Goal: Find specific fact: Find specific fact

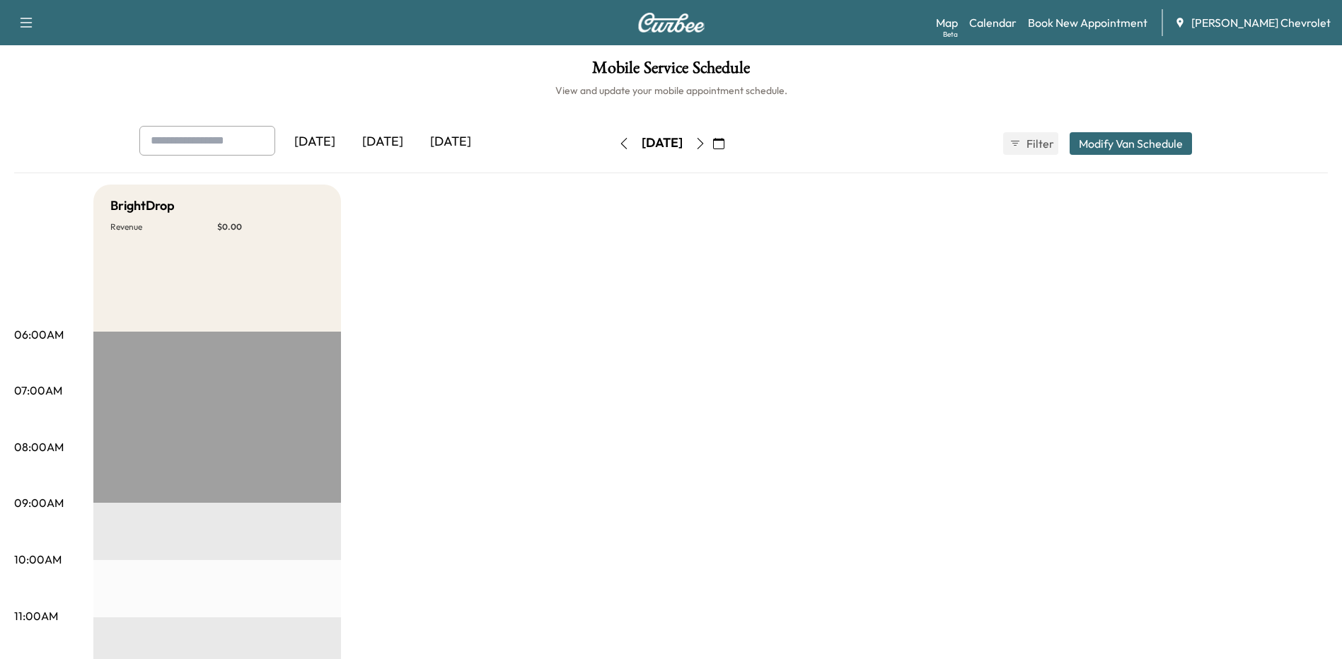
click at [398, 139] on div "[DATE]" at bounding box center [383, 142] width 68 height 33
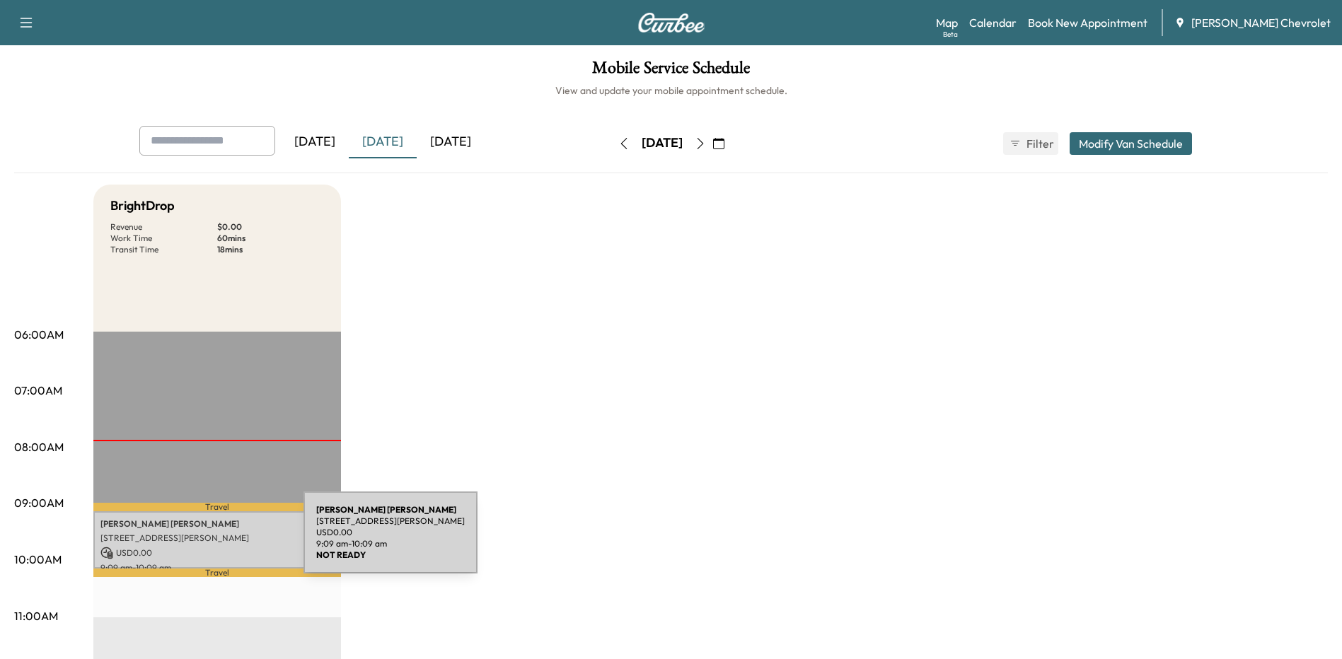
click at [197, 541] on p "[STREET_ADDRESS][PERSON_NAME]" at bounding box center [216, 538] width 233 height 11
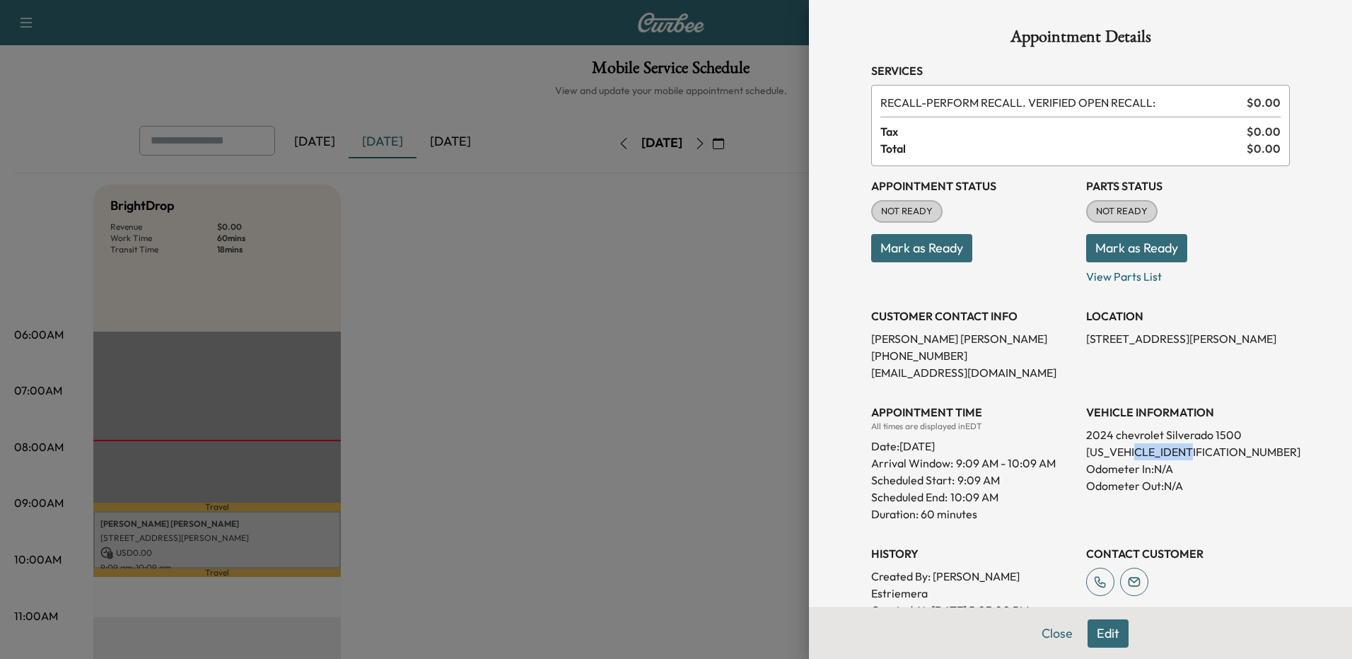
drag, startPoint x: 1192, startPoint y: 448, endPoint x: 1138, endPoint y: 447, distance: 54.5
click at [1138, 447] on p "[US_VEHICLE_IDENTIFICATION_NUMBER]" at bounding box center [1188, 451] width 204 height 17
drag, startPoint x: 1138, startPoint y: 447, endPoint x: 1260, endPoint y: 448, distance: 121.7
click at [1260, 448] on p "[US_VEHICLE_IDENTIFICATION_NUMBER]" at bounding box center [1188, 451] width 204 height 17
drag, startPoint x: 1192, startPoint y: 453, endPoint x: 1141, endPoint y: 453, distance: 51.6
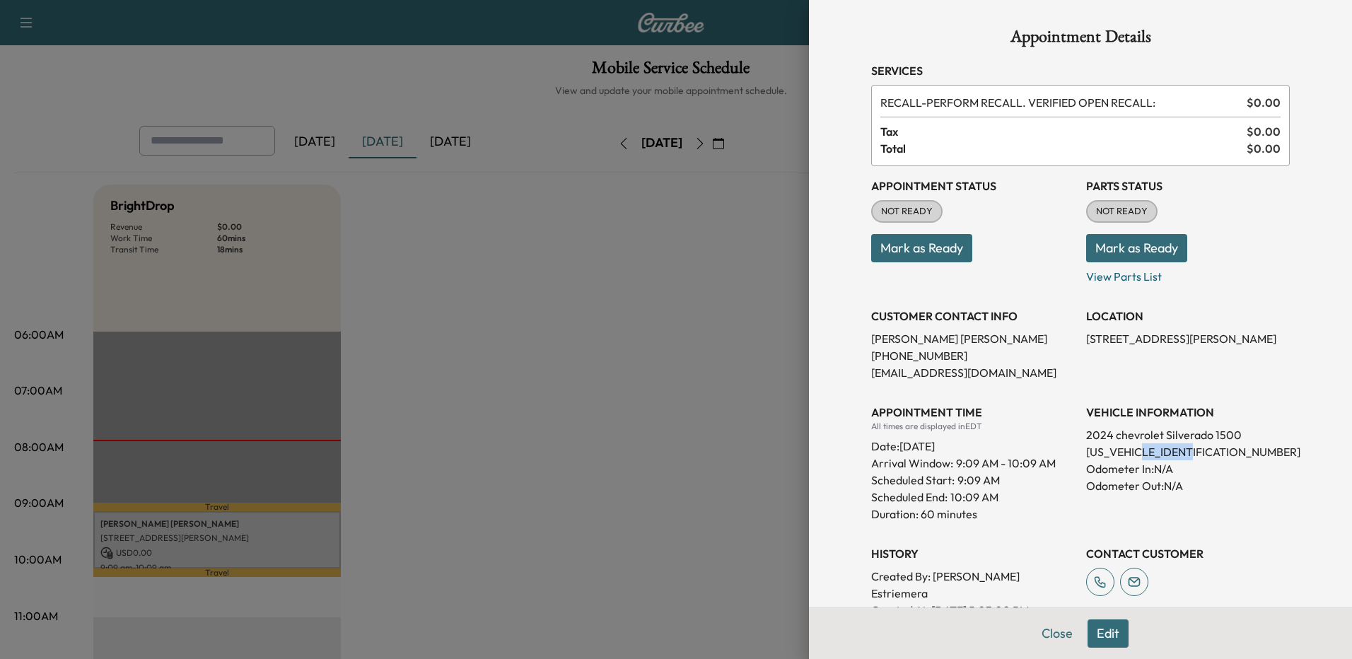
click at [1141, 453] on p "[US_VEHICLE_IDENTIFICATION_NUMBER]" at bounding box center [1188, 451] width 204 height 17
drag, startPoint x: 1141, startPoint y: 453, endPoint x: 1158, endPoint y: 450, distance: 17.9
copy p "RZ114059"
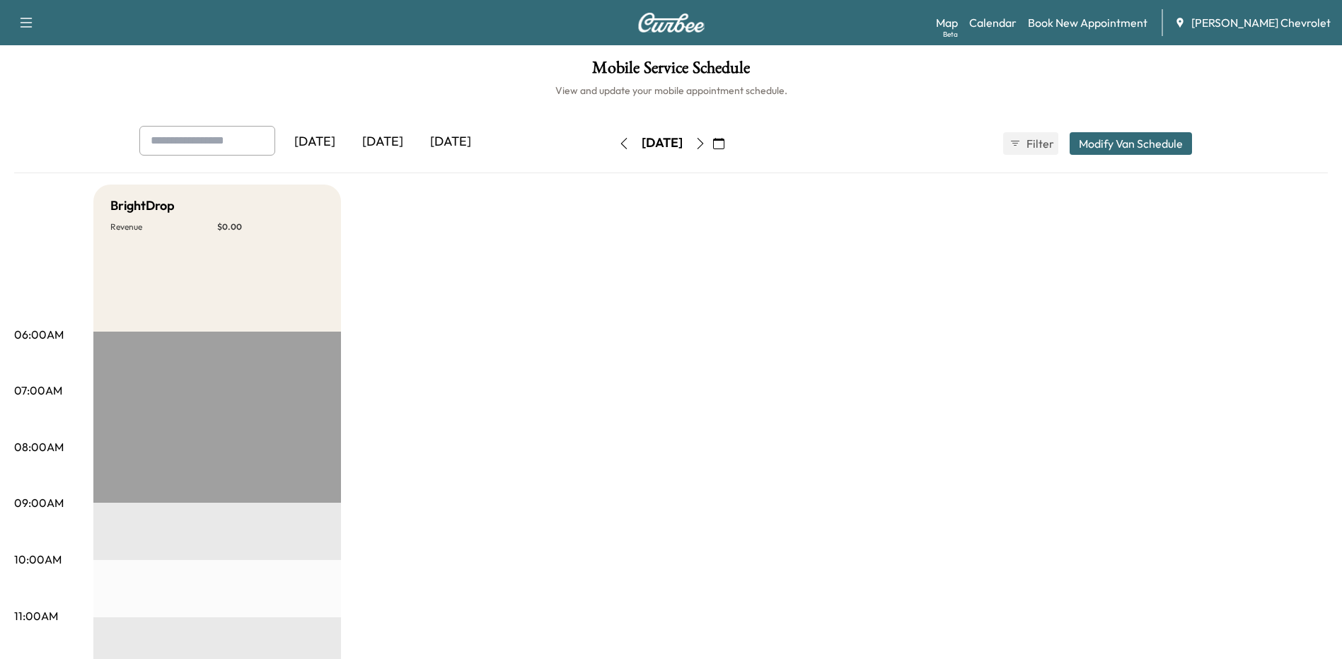
click at [388, 141] on div "[DATE]" at bounding box center [383, 142] width 68 height 33
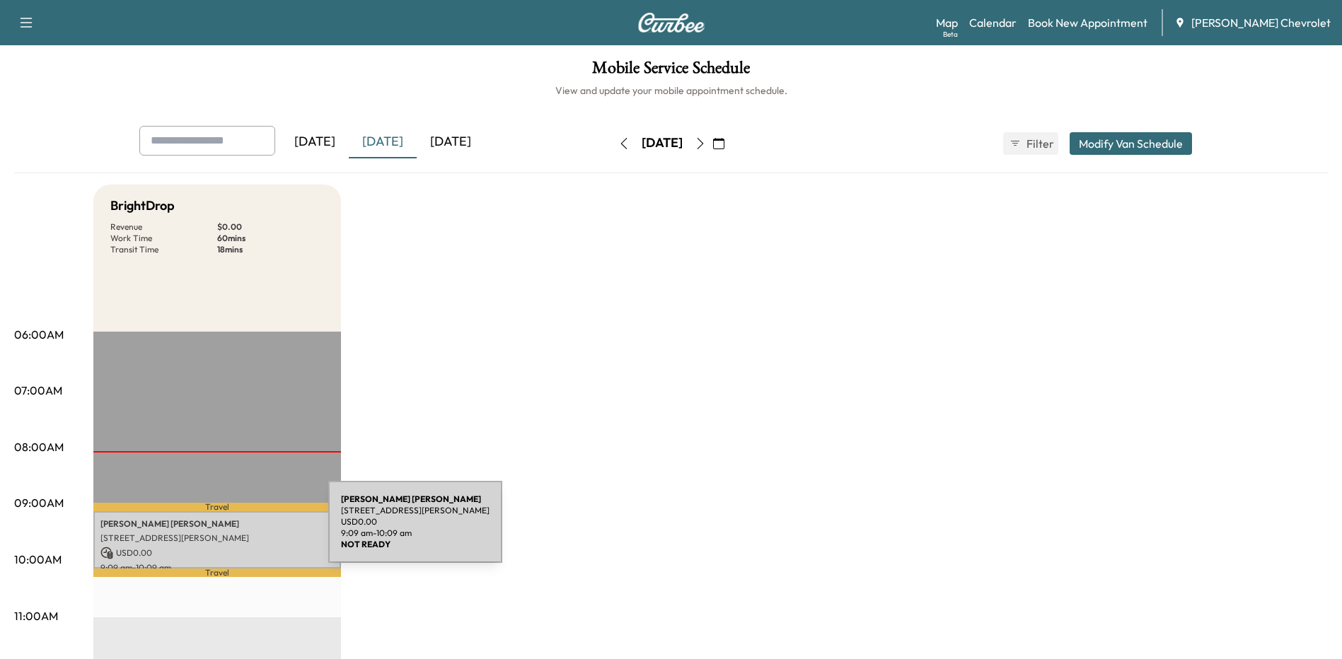
click at [203, 534] on p "[STREET_ADDRESS][PERSON_NAME]" at bounding box center [216, 538] width 233 height 11
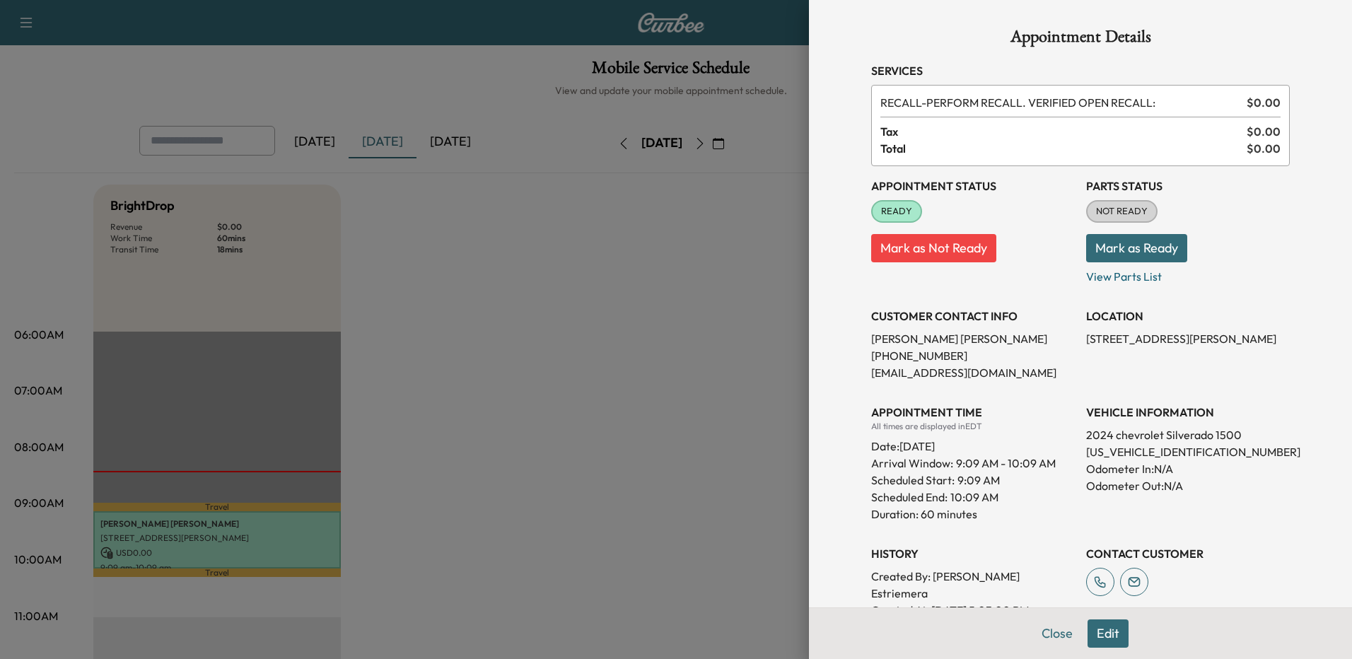
click at [1050, 630] on button "Close" at bounding box center [1058, 634] width 50 height 28
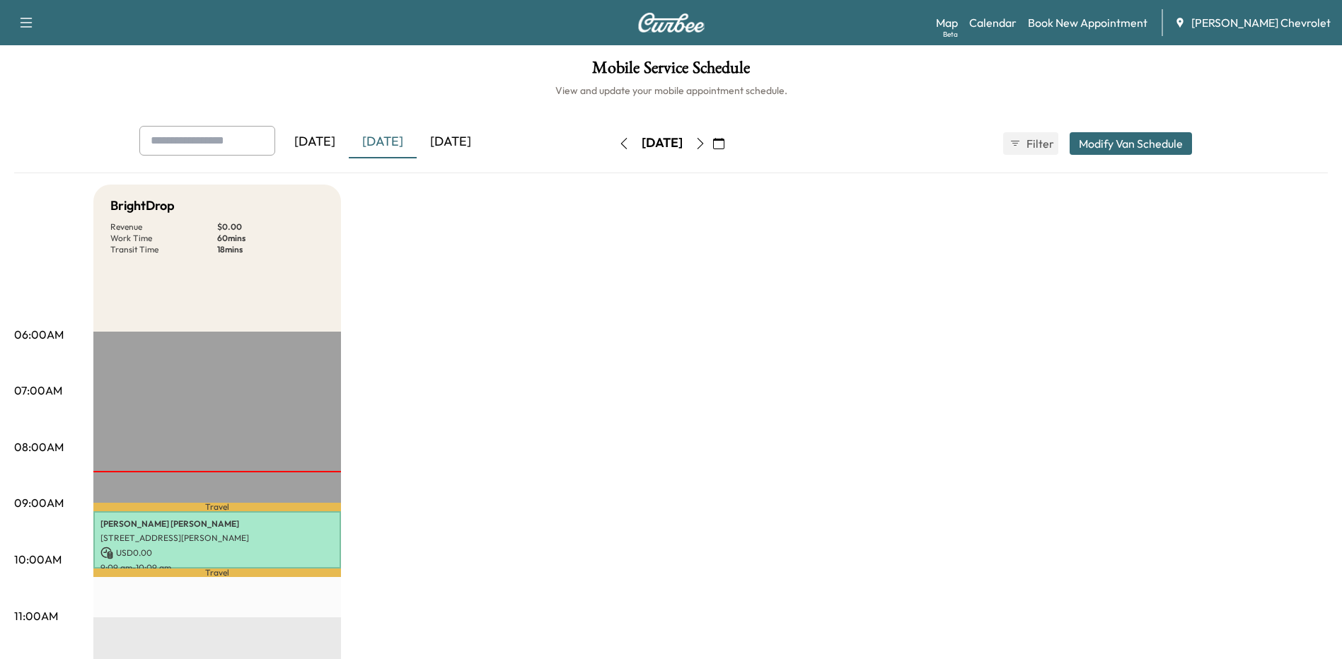
click at [454, 139] on div "[DATE]" at bounding box center [451, 142] width 68 height 33
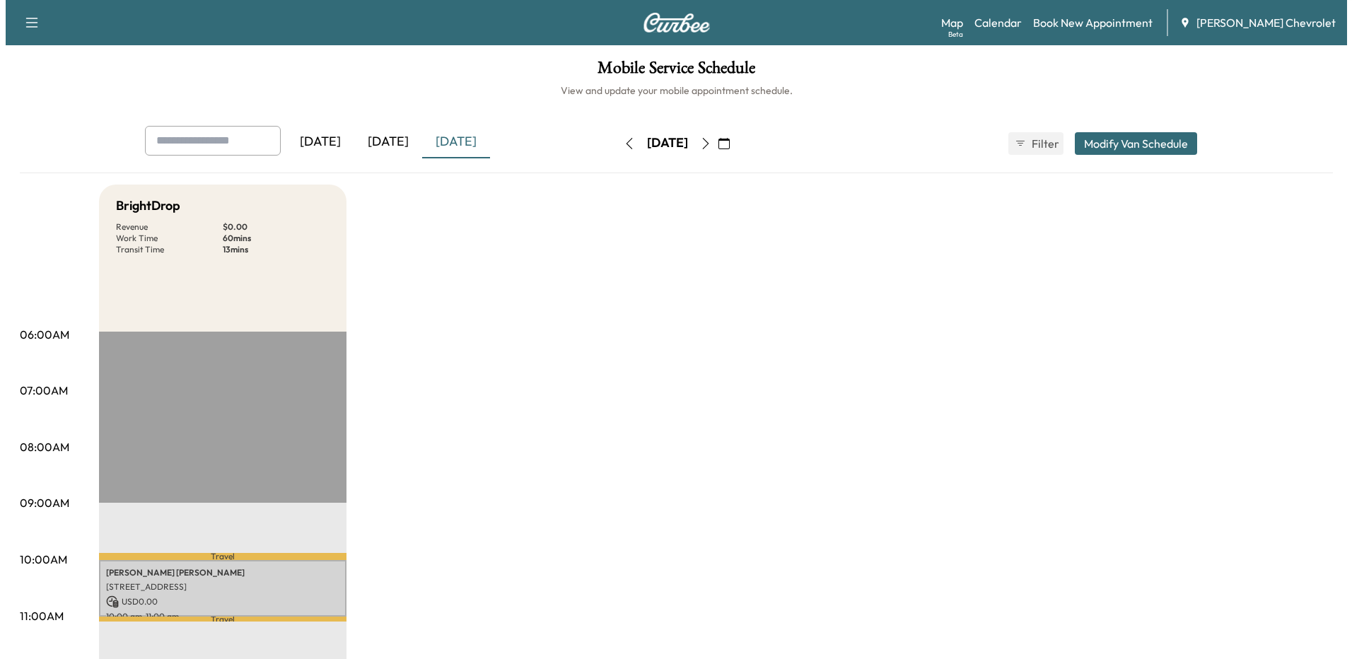
scroll to position [212, 0]
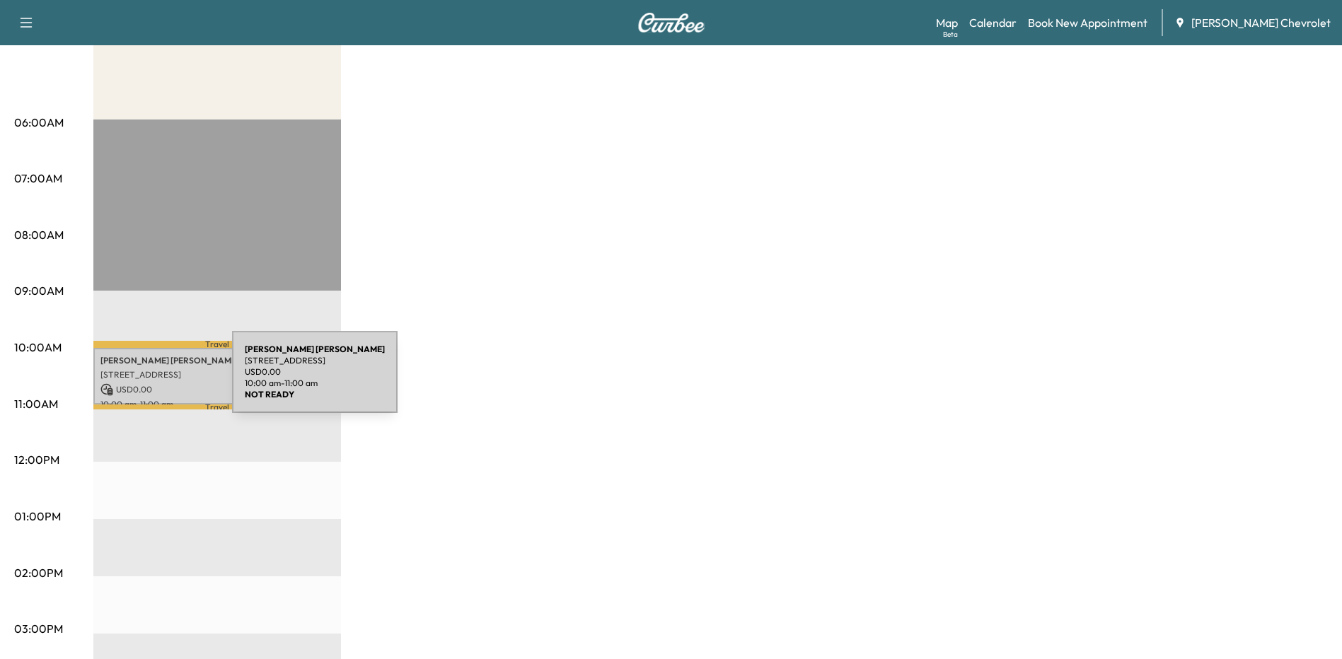
click at [126, 383] on p "USD 0.00" at bounding box center [216, 389] width 233 height 13
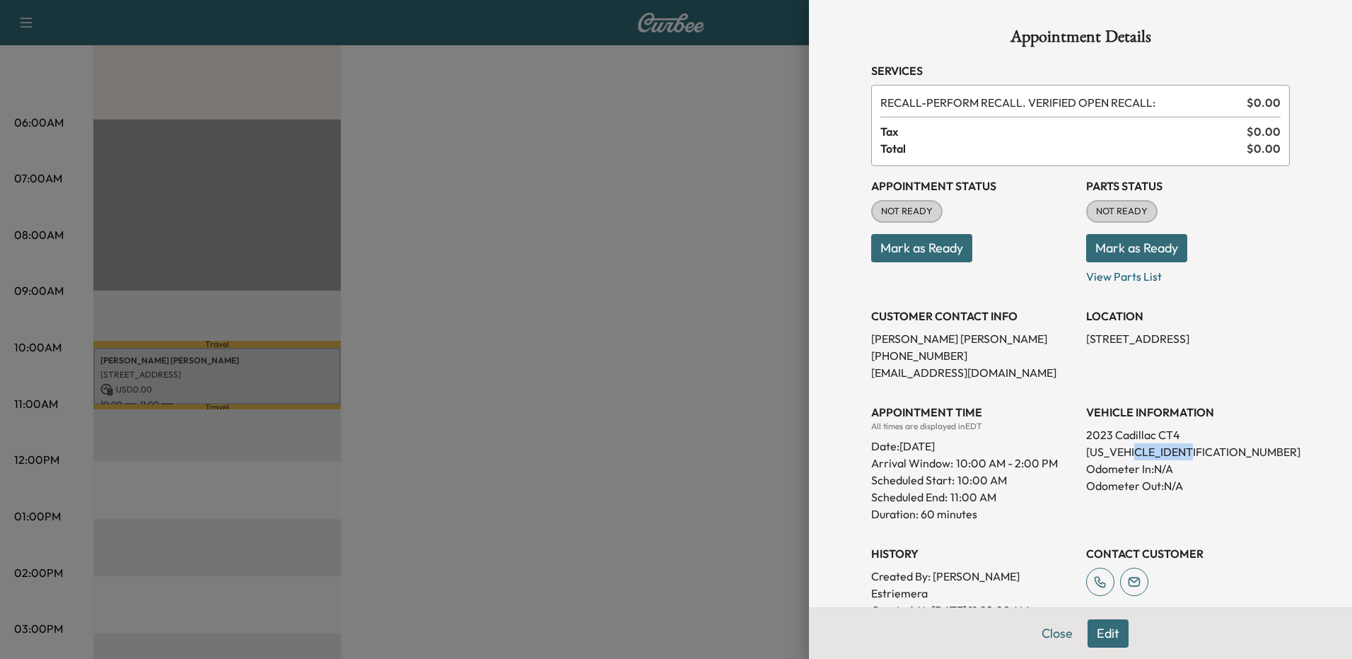
drag, startPoint x: 1192, startPoint y: 451, endPoint x: 1132, endPoint y: 453, distance: 59.4
click at [1132, 453] on p "[US_VEHICLE_IDENTIFICATION_NUMBER]" at bounding box center [1188, 451] width 204 height 17
drag, startPoint x: 1132, startPoint y: 453, endPoint x: 1151, endPoint y: 448, distance: 19.9
copy p "XP0109041"
